Goal: Find specific page/section: Find specific page/section

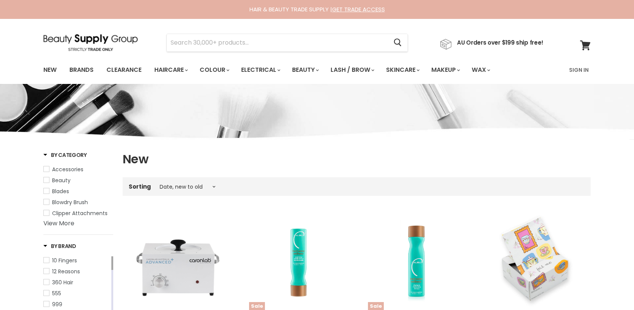
select select "created-descending"
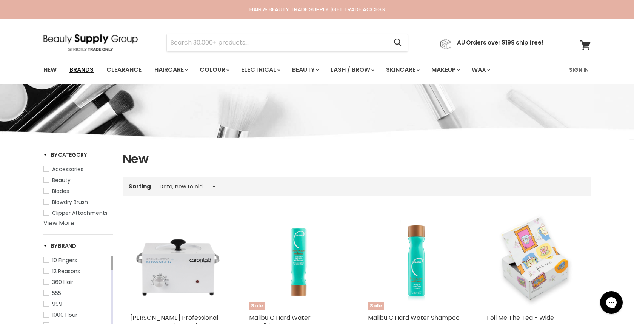
click at [81, 68] on link "Brands" at bounding box center [81, 70] width 35 height 16
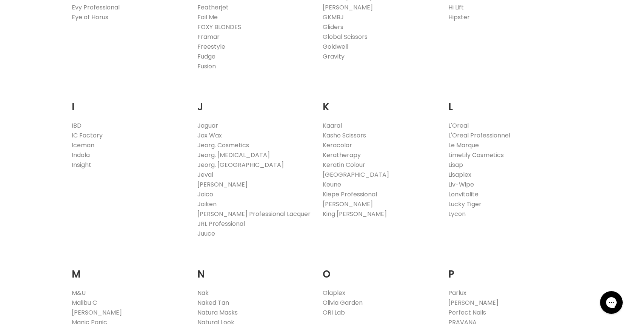
scroll to position [633, 0]
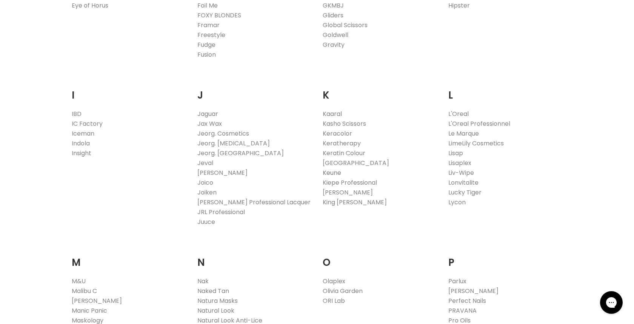
click at [327, 169] on link "Keune" at bounding box center [332, 172] width 18 height 9
